Goal: Transaction & Acquisition: Obtain resource

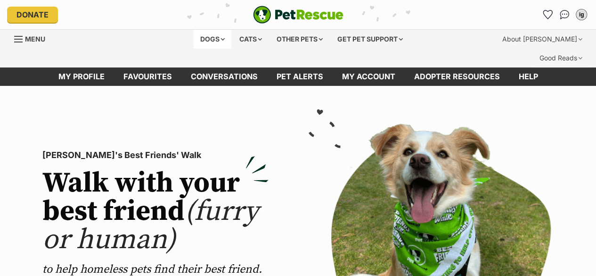
click at [198, 39] on div "Dogs" at bounding box center [213, 39] width 38 height 19
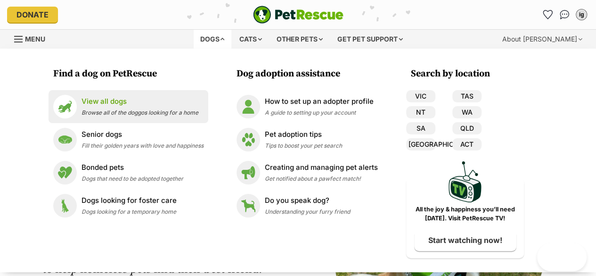
click at [122, 105] on p "View all dogs" at bounding box center [139, 101] width 117 height 11
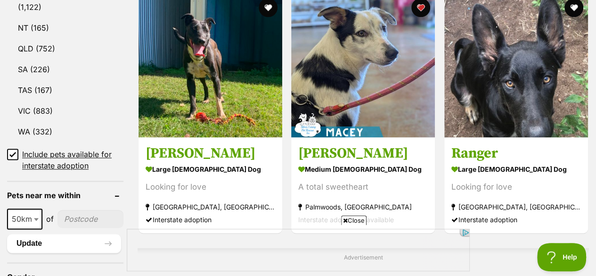
click at [77, 210] on input"] "postcode" at bounding box center [90, 219] width 66 height 18
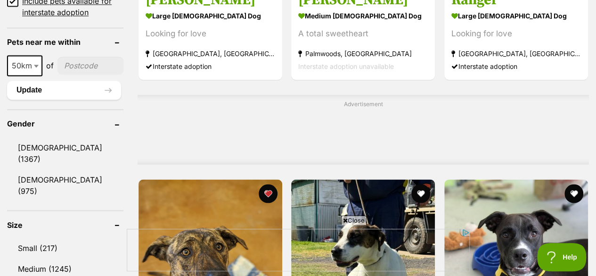
type input"] "4178"
click at [37, 65] on b at bounding box center [36, 66] width 5 height 3
select select "250"
click at [63, 81] on button "Update" at bounding box center [64, 90] width 114 height 19
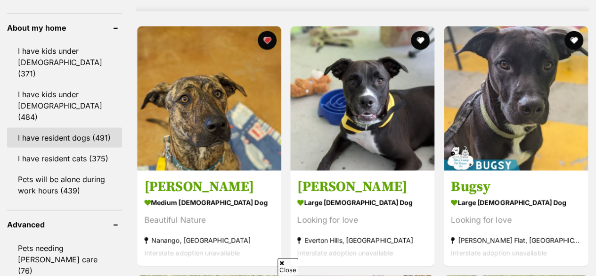
click at [69, 127] on link "I have resident dogs (491)" at bounding box center [64, 137] width 115 height 20
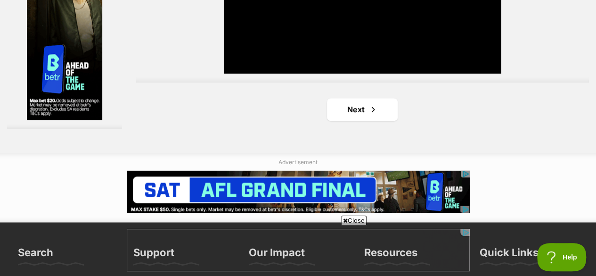
scroll to position [2377, 0]
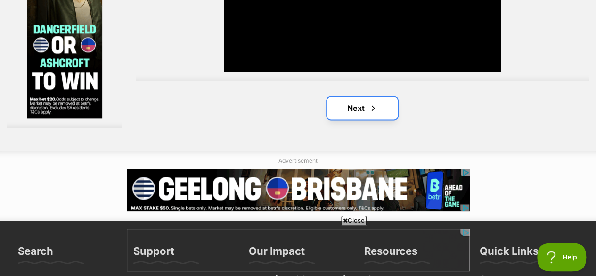
click at [337, 97] on link "Next" at bounding box center [362, 108] width 71 height 23
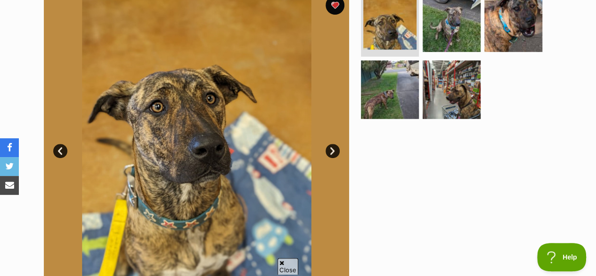
click at [330, 144] on link "Next" at bounding box center [332, 151] width 14 height 14
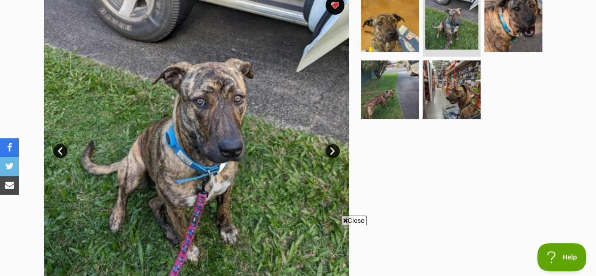
click at [330, 144] on link "Next" at bounding box center [332, 151] width 14 height 14
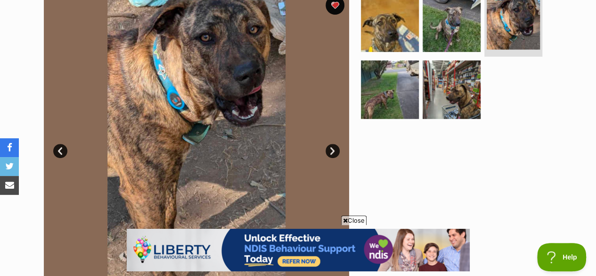
click at [330, 144] on link "Next" at bounding box center [332, 151] width 14 height 14
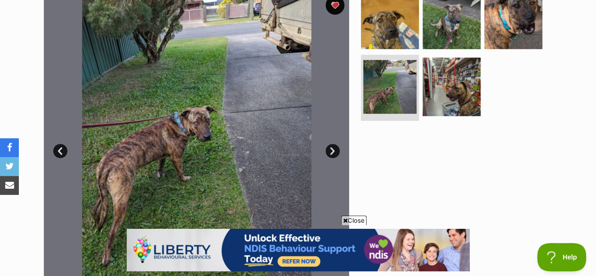
click at [330, 144] on link "Next" at bounding box center [332, 151] width 14 height 14
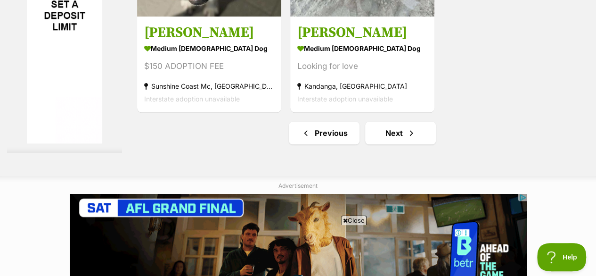
scroll to position [2249, 0]
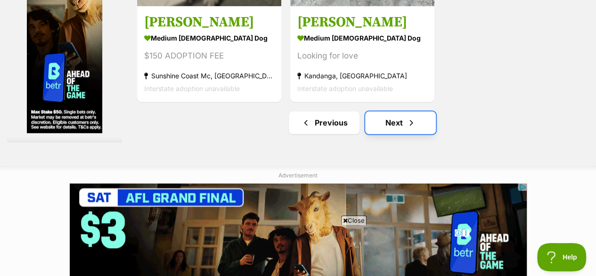
click at [403, 111] on link "Next" at bounding box center [400, 122] width 71 height 23
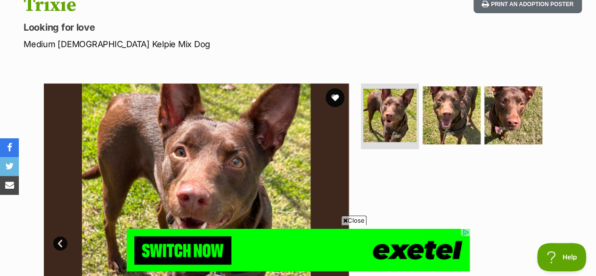
scroll to position [130, 0]
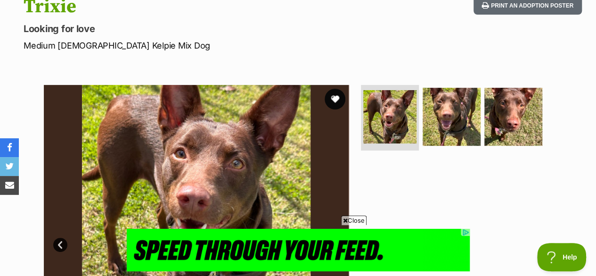
click at [343, 89] on button "favourite" at bounding box center [334, 99] width 21 height 21
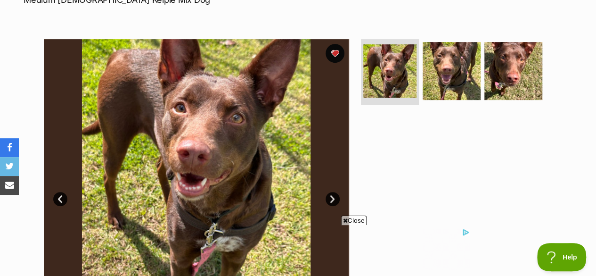
scroll to position [172, 0]
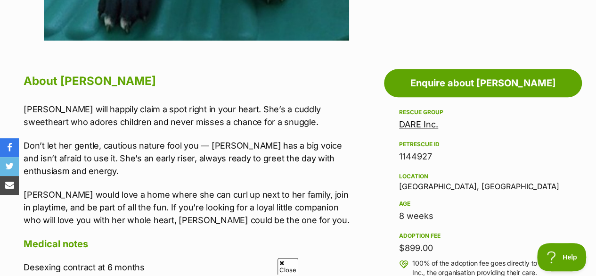
scroll to position [489, 0]
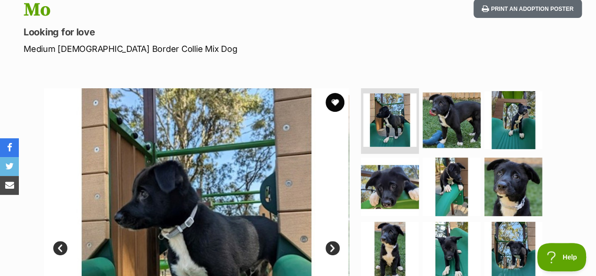
scroll to position [134, 0]
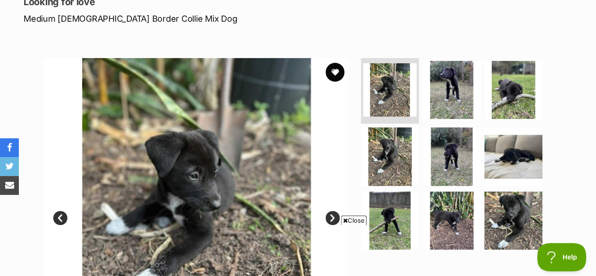
scroll to position [157, 0]
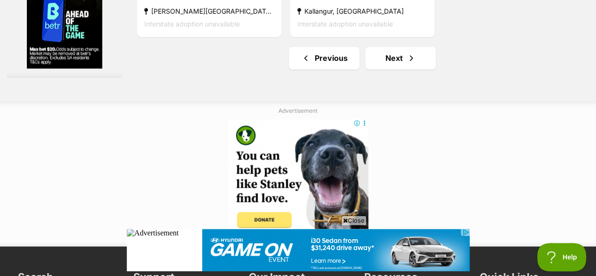
scroll to position [2407, 0]
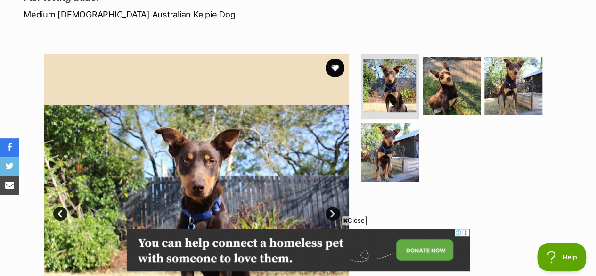
scroll to position [201, 0]
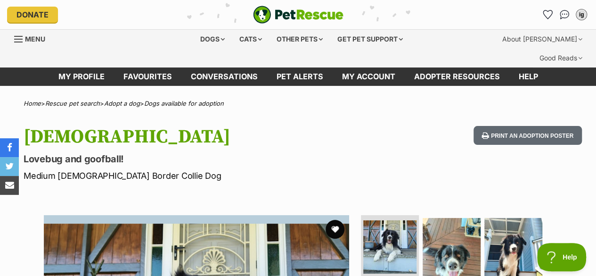
scroll to position [160, 0]
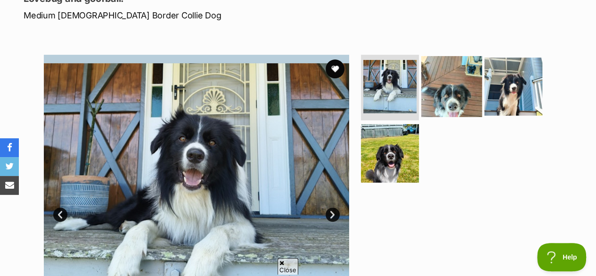
click at [442, 73] on img at bounding box center [451, 86] width 61 height 61
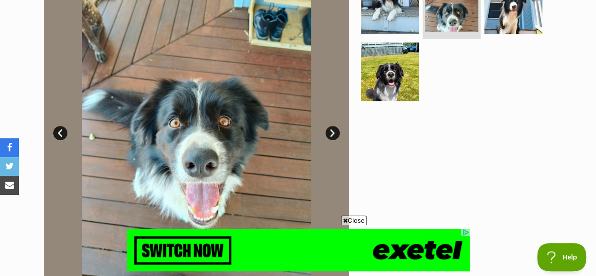
scroll to position [202, 0]
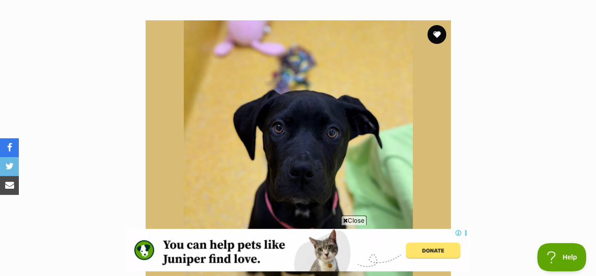
scroll to position [252, 0]
